Goal: Task Accomplishment & Management: Use online tool/utility

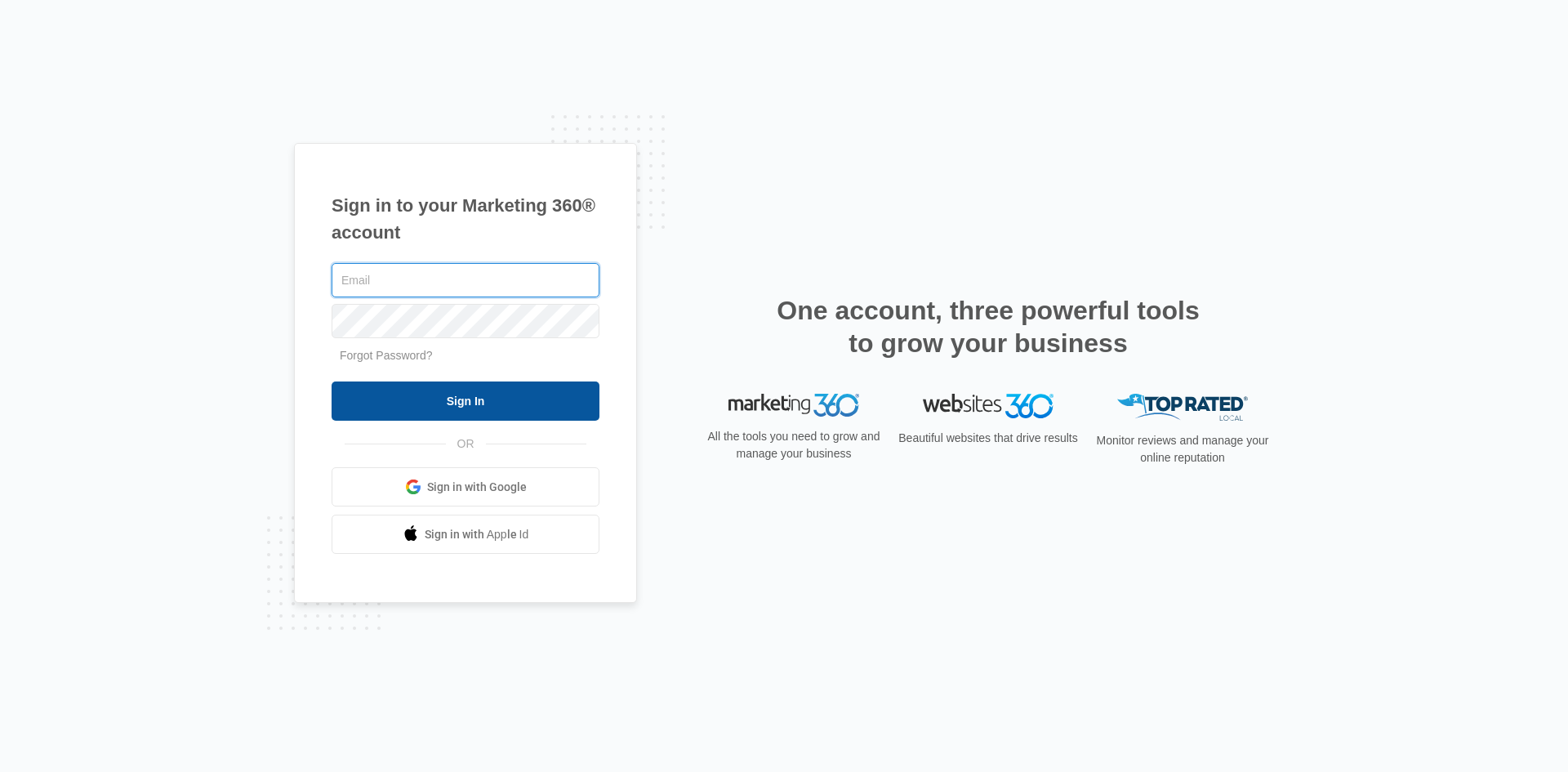
type input "[EMAIL_ADDRESS][DOMAIN_NAME]"
click at [454, 397] on input "Sign In" at bounding box center [465, 400] width 268 height 39
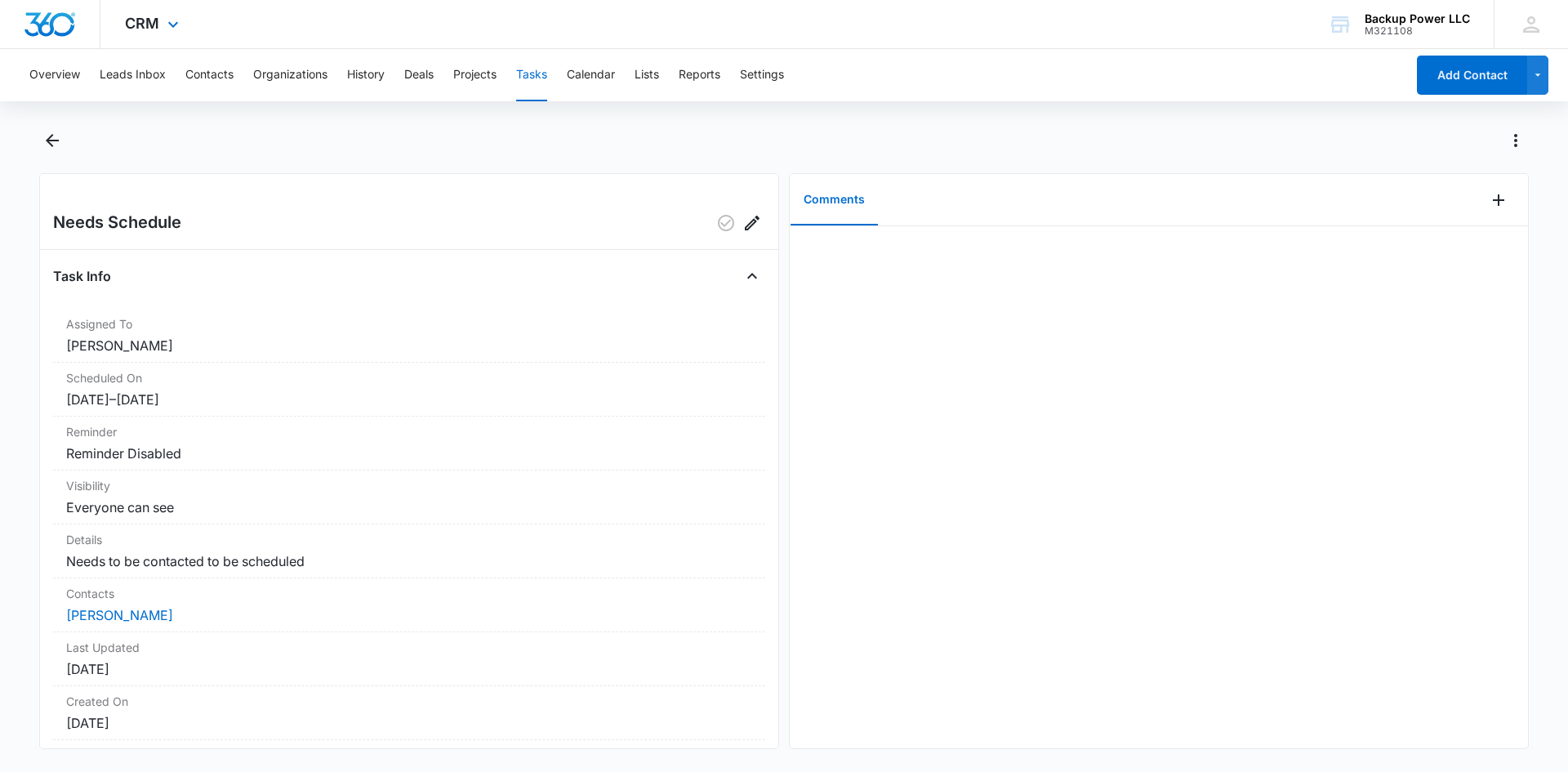
click at [146, 33] on div "CRM Apps Reputation Websites Forms CRM Email Social Content Ads Intelligence Fi…" at bounding box center [153, 24] width 107 height 49
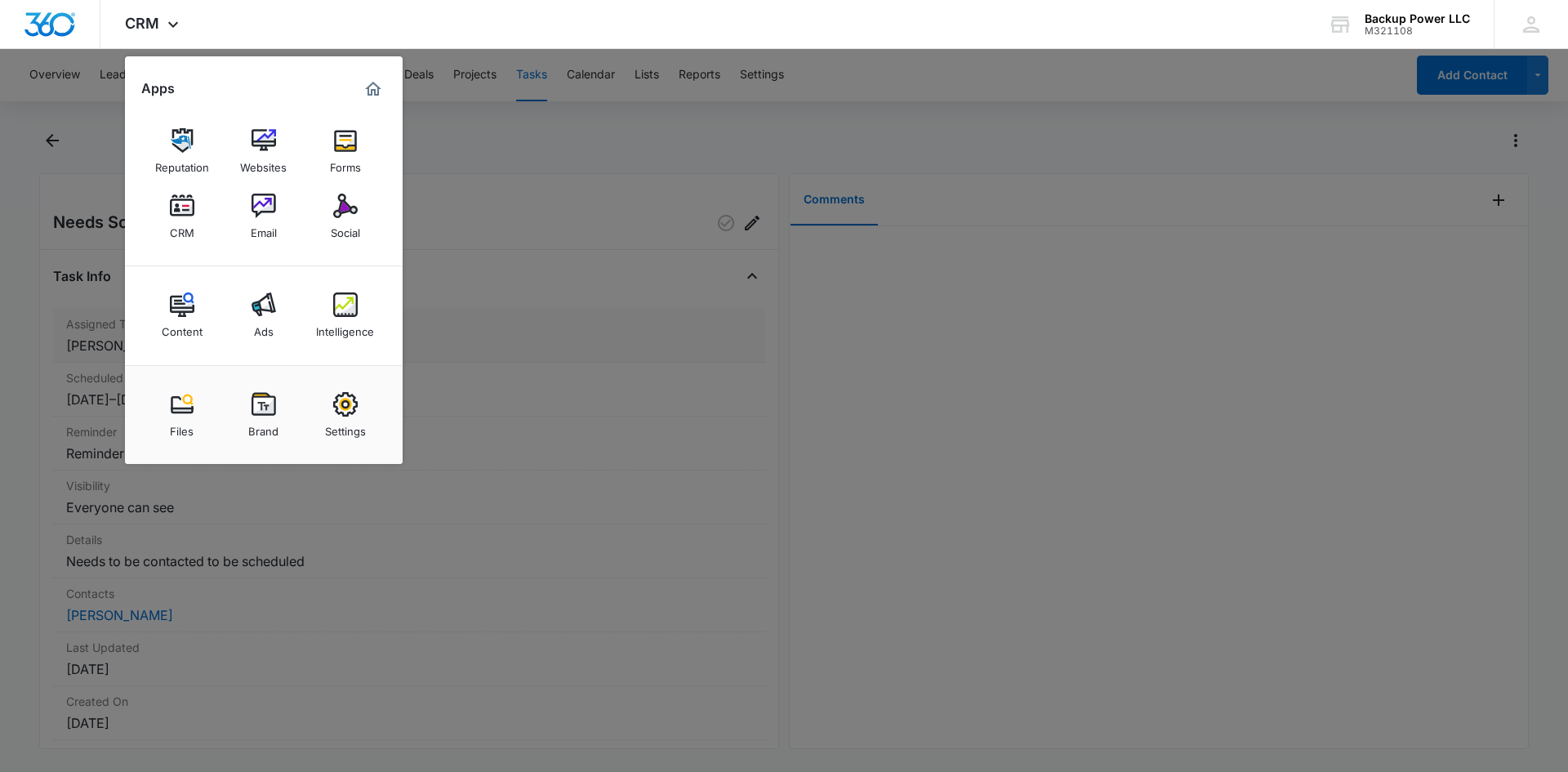
click at [326, 313] on link "Intelligence" at bounding box center [345, 315] width 62 height 62
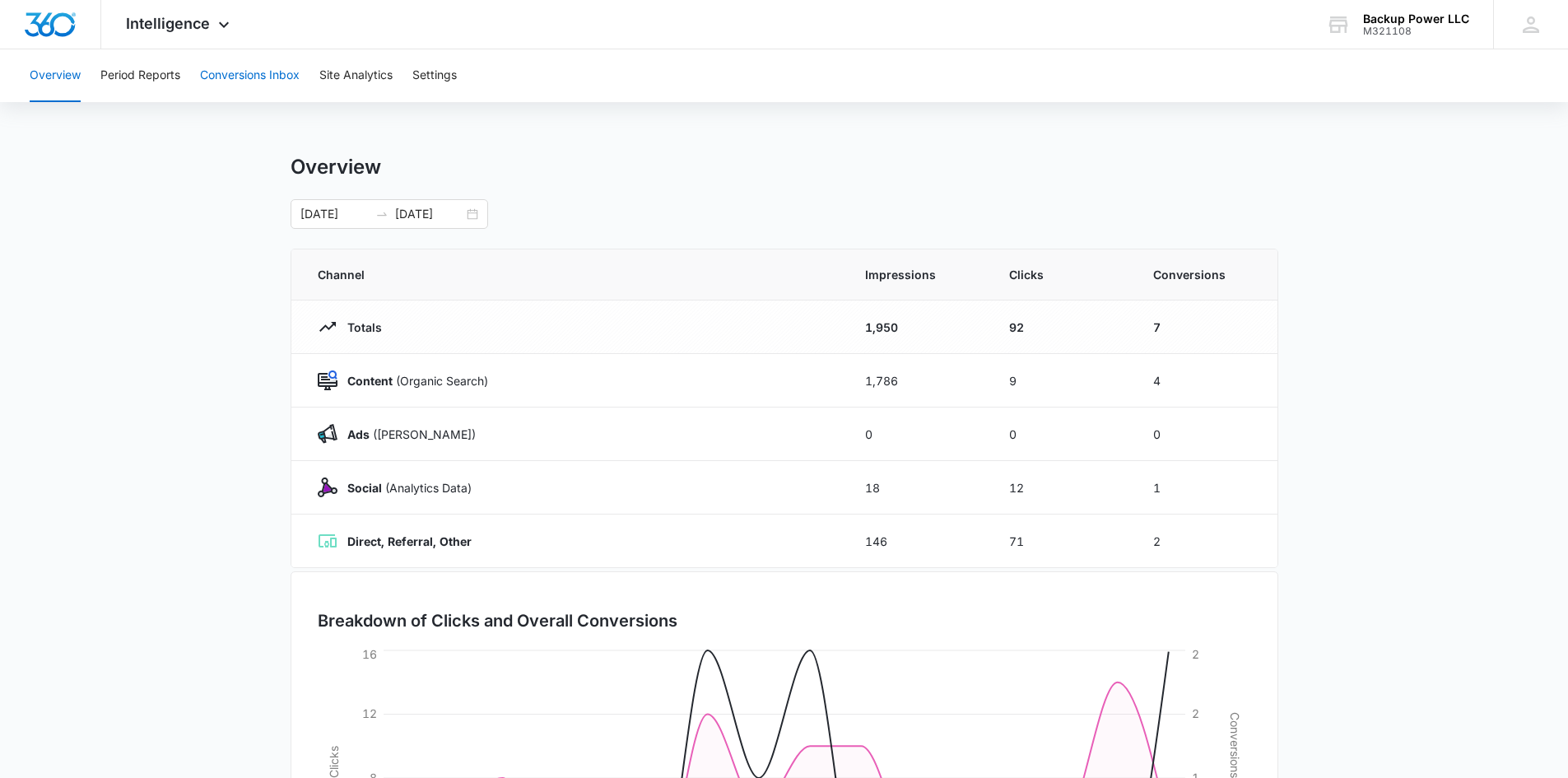
click at [222, 71] on button "Conversions Inbox" at bounding box center [250, 75] width 100 height 53
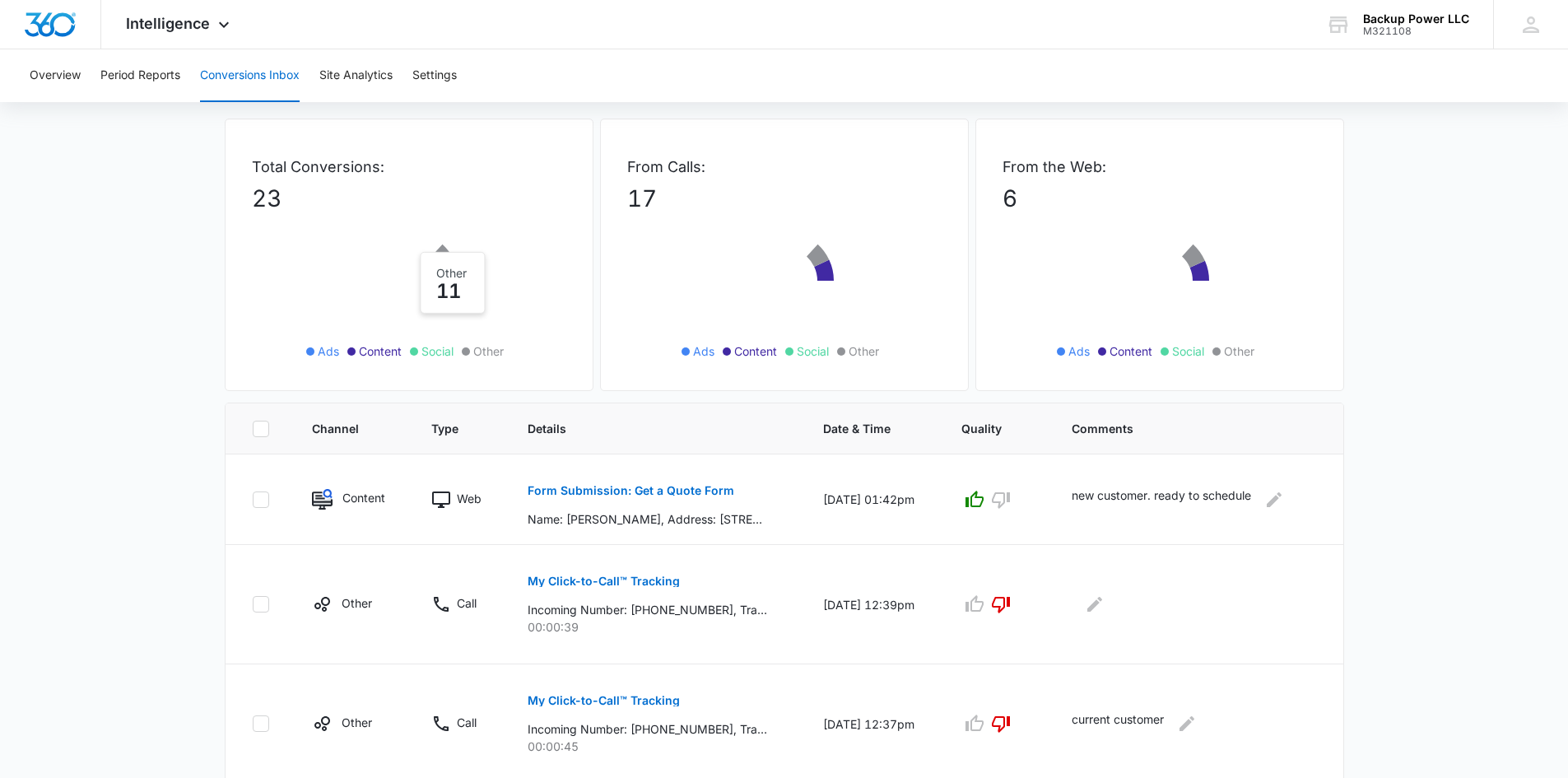
scroll to position [164, 0]
